Goal: Information Seeking & Learning: Find specific fact

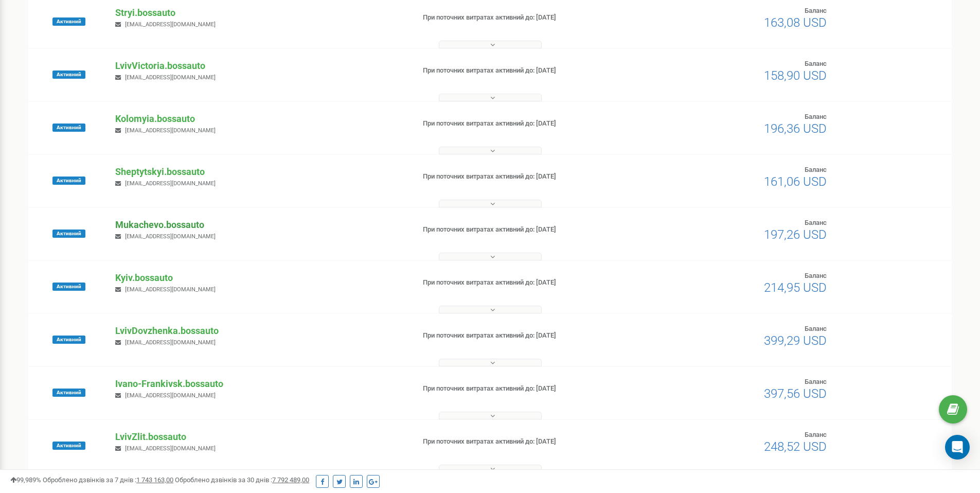
click at [137, 224] on p "Mukachevo.bossauto" at bounding box center [260, 224] width 291 height 13
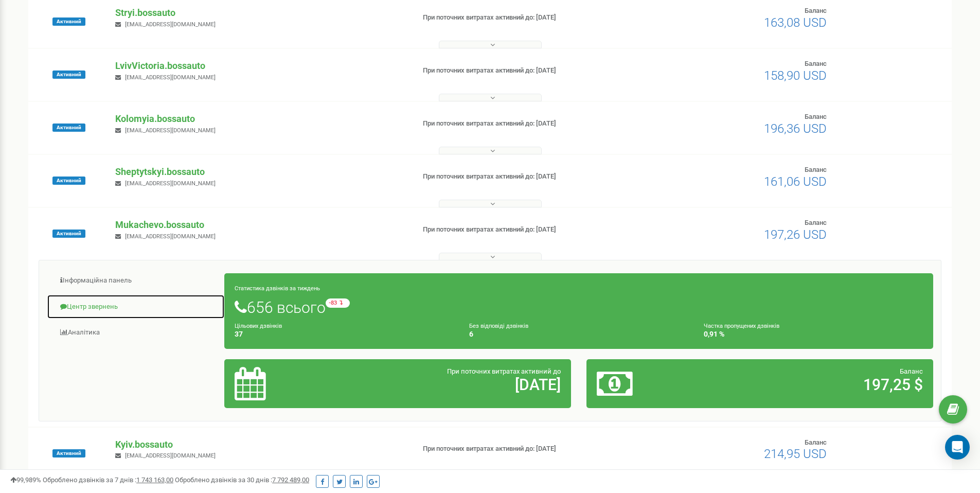
click at [85, 308] on link "Центр звернень" at bounding box center [136, 306] width 178 height 25
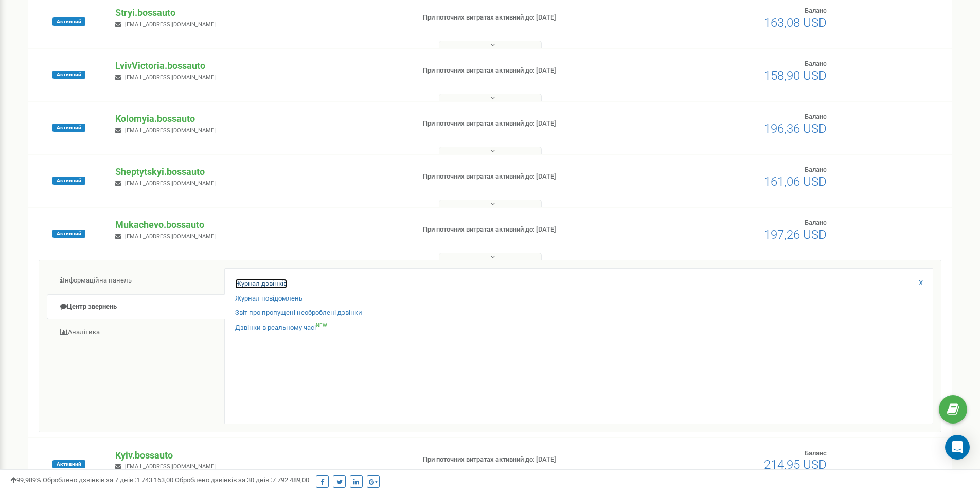
click at [251, 282] on link "Журнал дзвінків" at bounding box center [261, 284] width 52 height 10
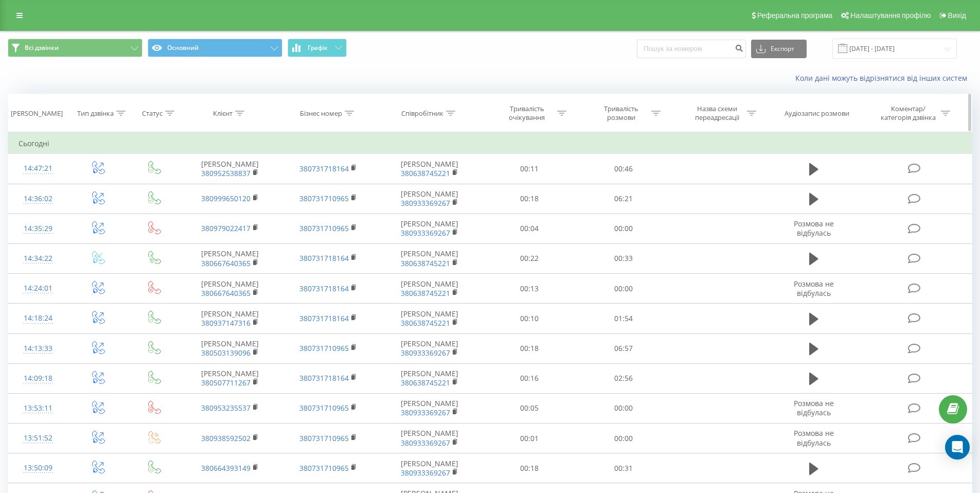
click at [234, 112] on div "Клієнт" at bounding box center [228, 113] width 31 height 9
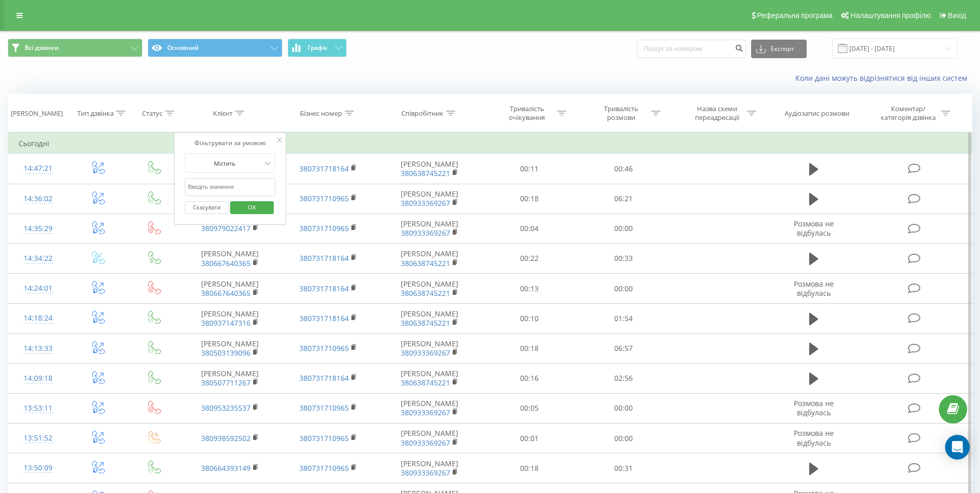
click at [230, 191] on input "text" at bounding box center [230, 187] width 91 height 18
paste input "06 3505 8089"
click at [212, 186] on input "06 3505 8089" at bounding box center [230, 187] width 91 height 18
click at [199, 186] on input "06 35058089" at bounding box center [230, 187] width 91 height 18
click at [198, 186] on input "06 35058089" at bounding box center [230, 187] width 91 height 18
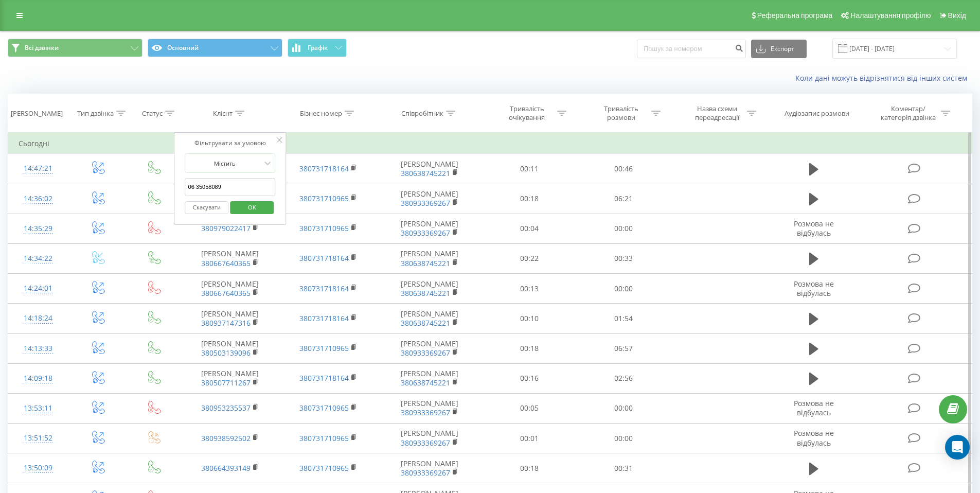
type input "0635058089"
click button "OK" at bounding box center [252, 207] width 44 height 13
